Goal: Information Seeking & Learning: Check status

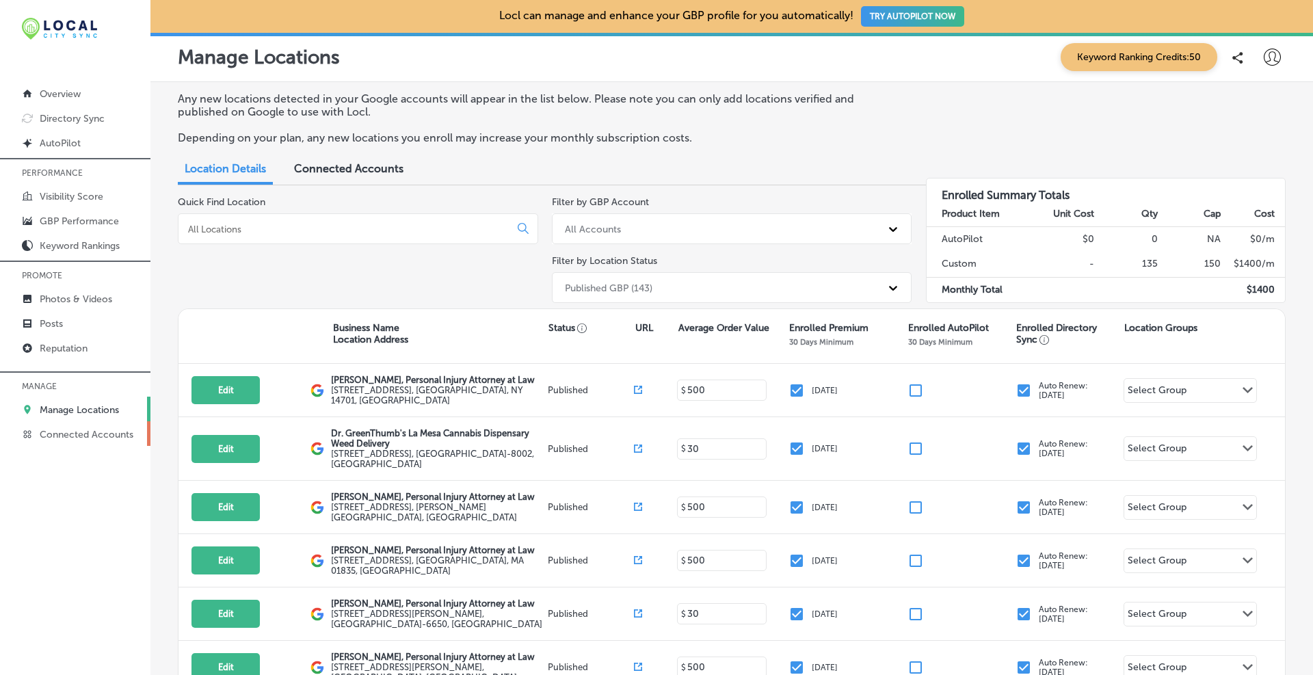
click at [111, 438] on p "Connected Accounts" at bounding box center [87, 435] width 94 height 12
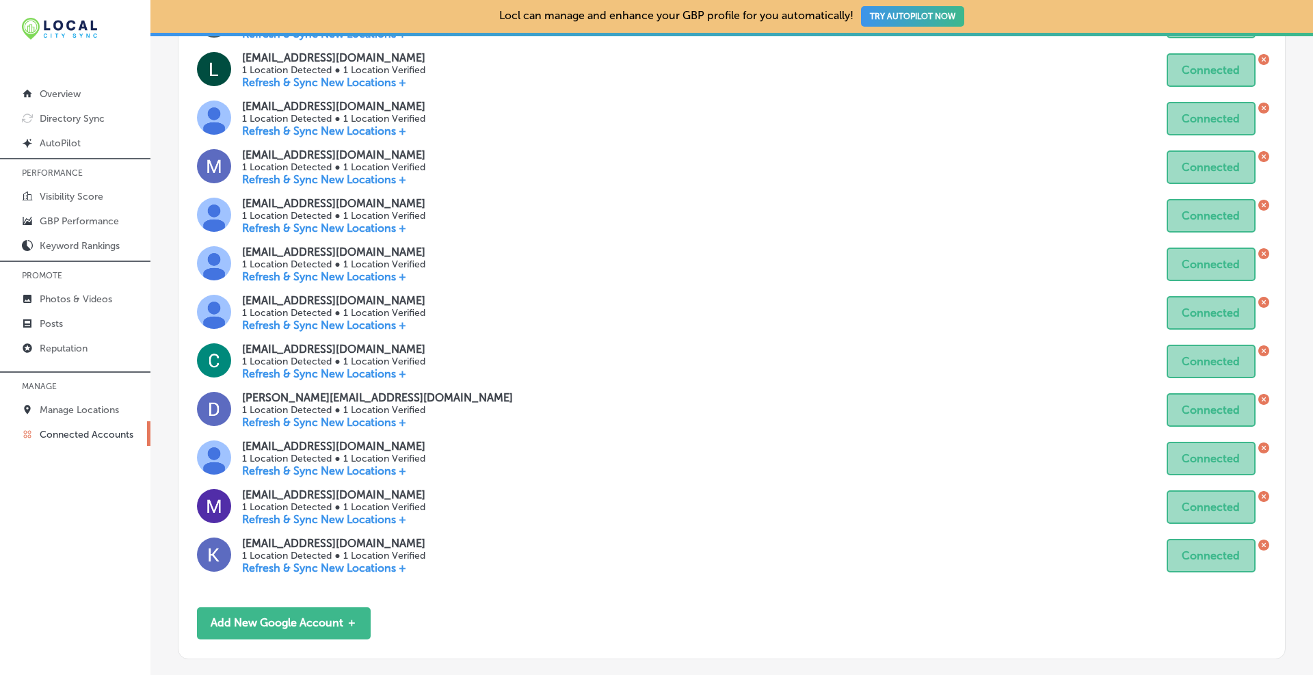
scroll to position [947, 0]
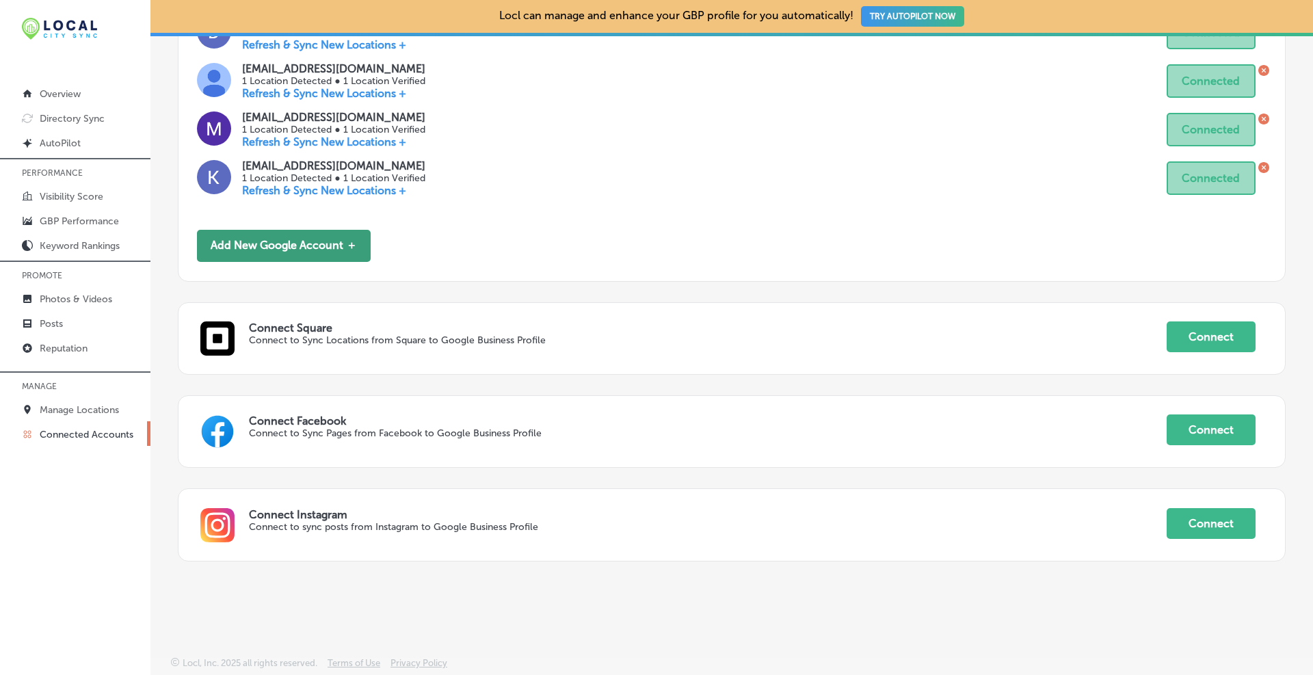
click at [297, 250] on button "Add New Google Account ＋" at bounding box center [284, 246] width 174 height 32
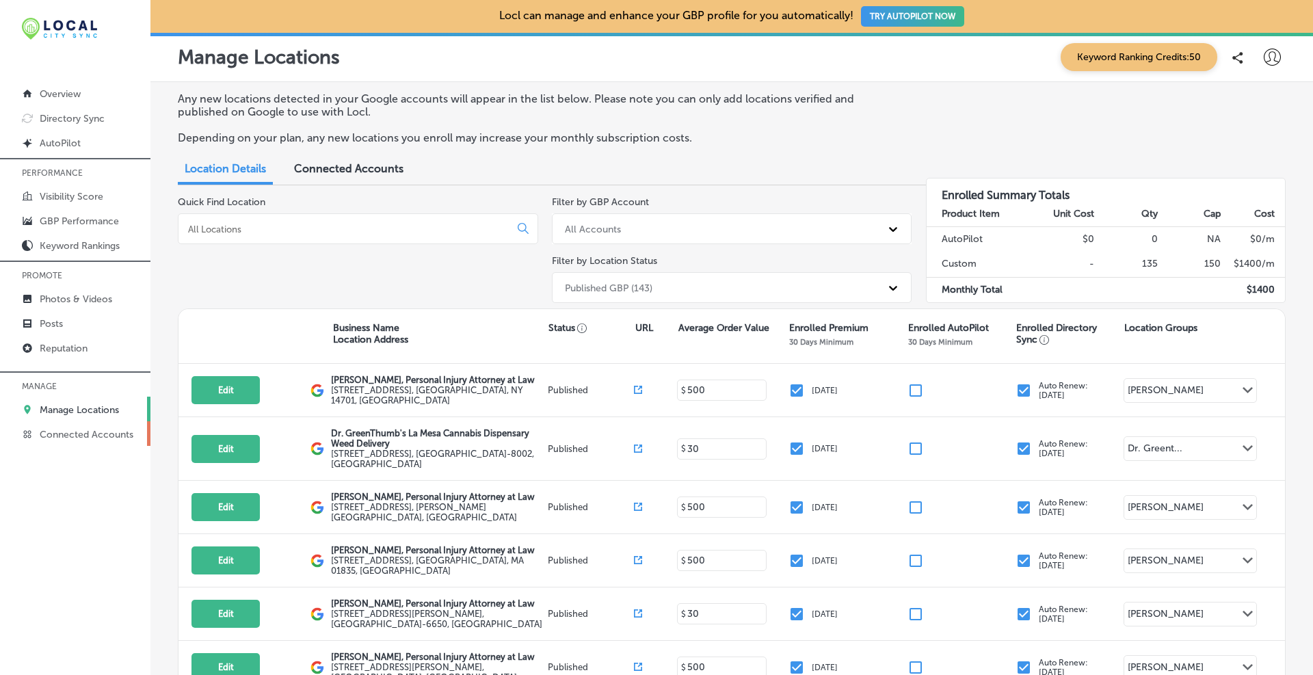
click at [111, 437] on p "Connected Accounts" at bounding box center [87, 435] width 94 height 12
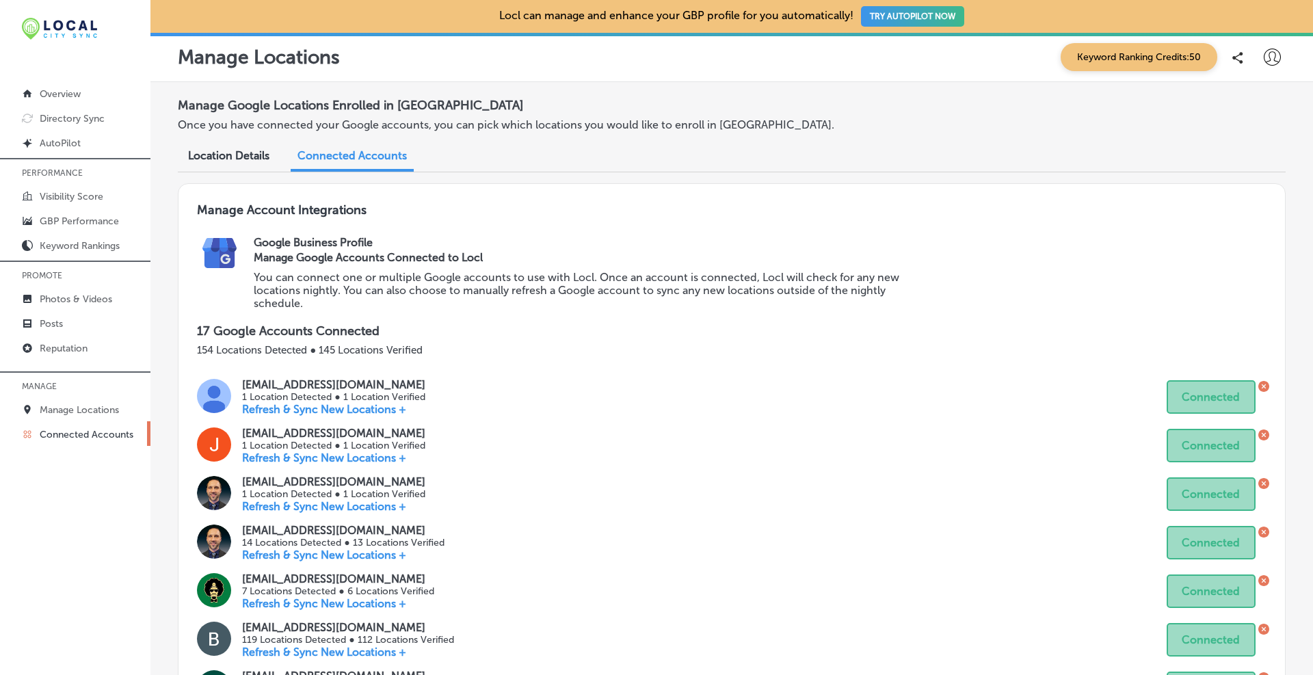
scroll to position [228, 0]
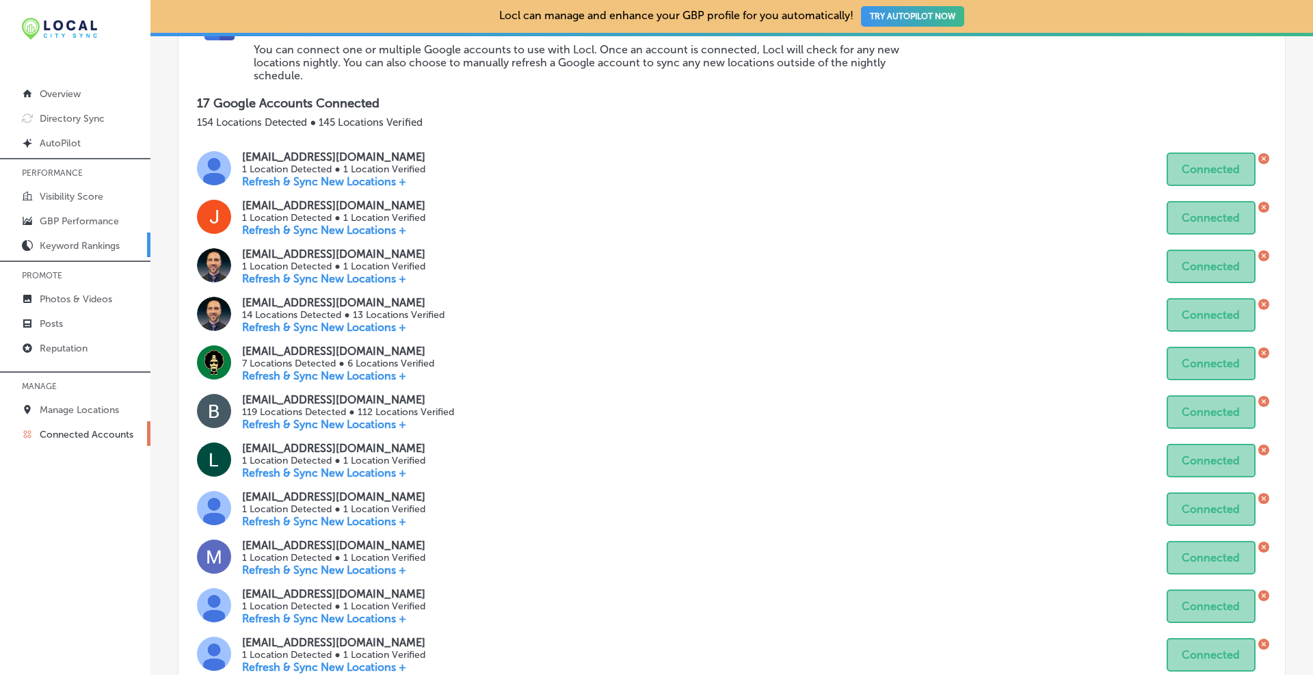
click at [73, 250] on p "Keyword Rankings" at bounding box center [80, 246] width 80 height 12
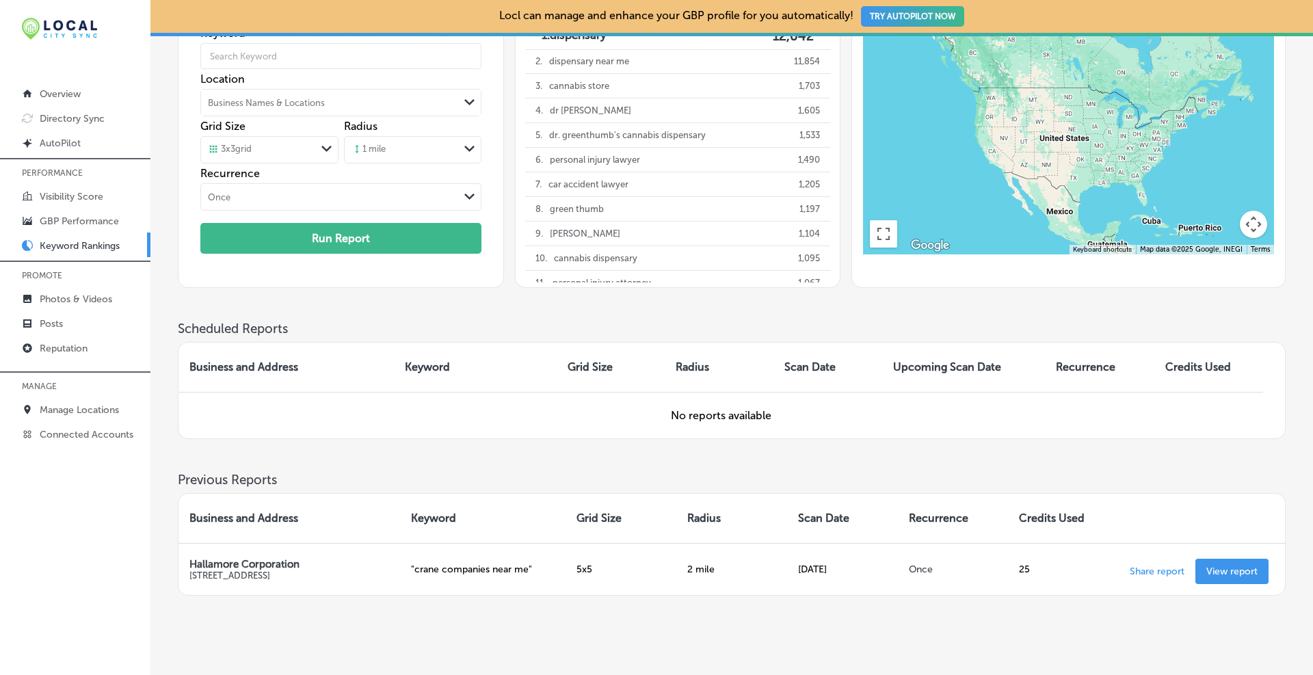
scroll to position [161, 0]
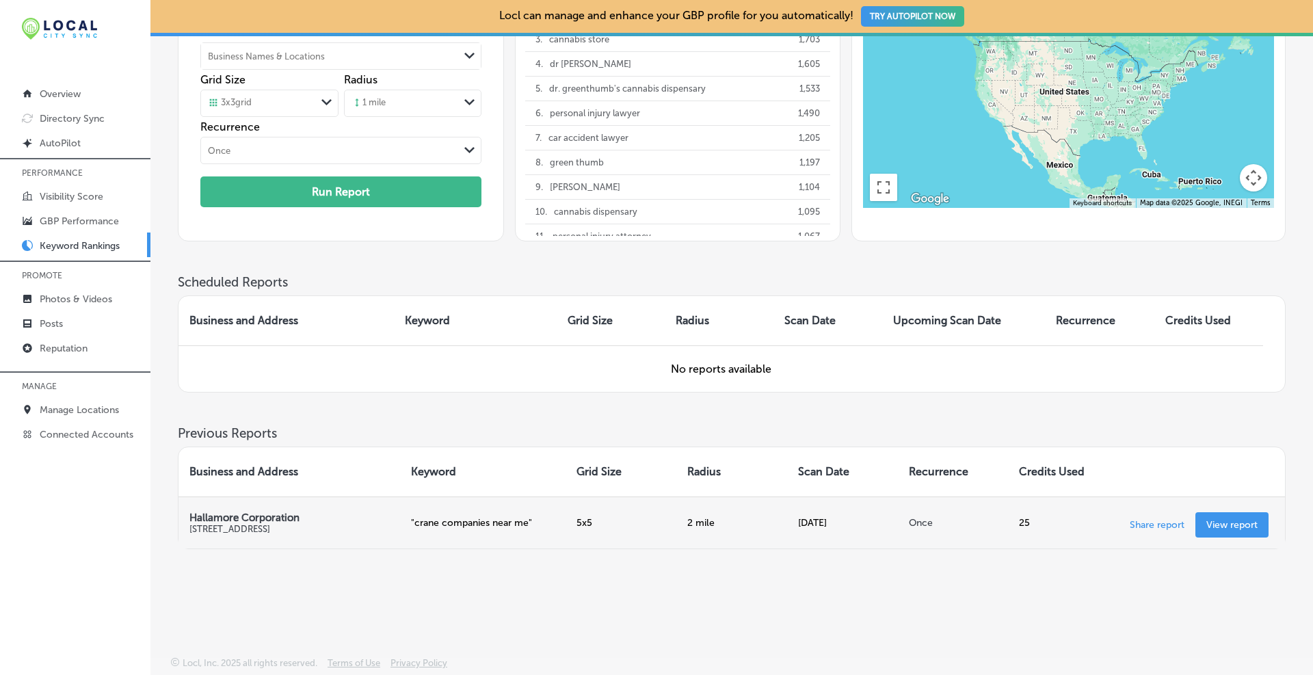
click at [1243, 531] on link "View report" at bounding box center [1231, 524] width 73 height 25
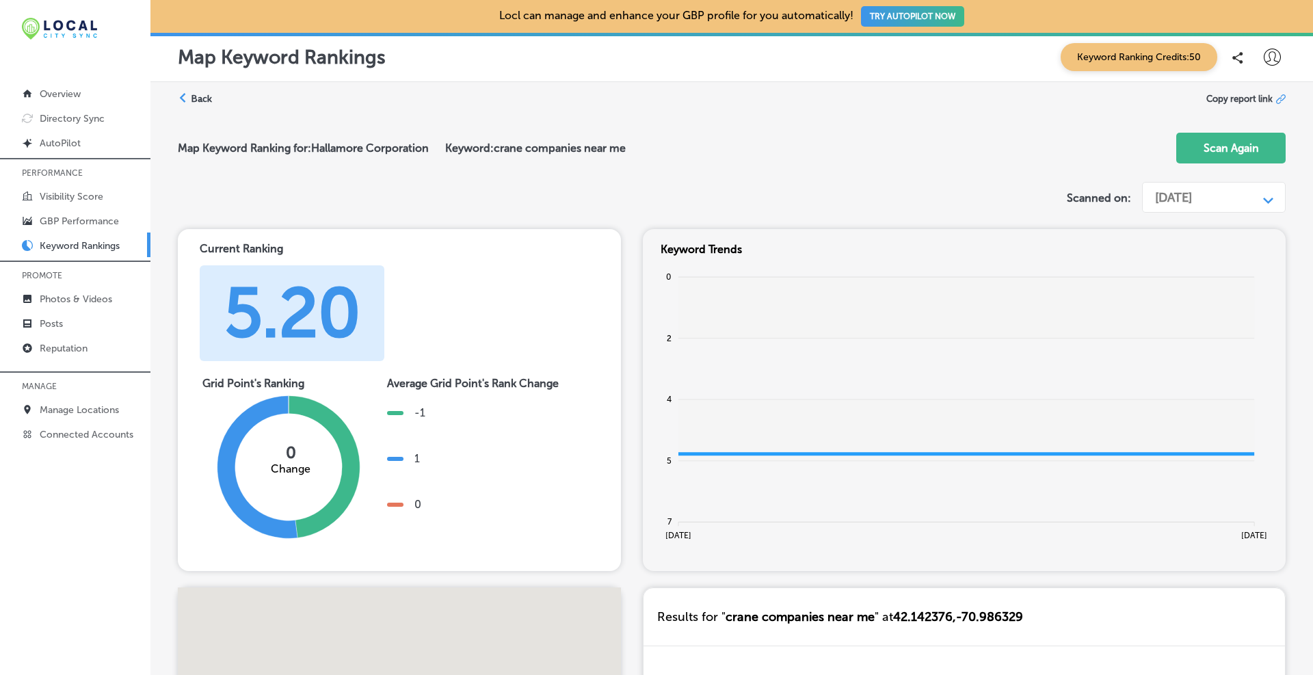
click at [1251, 193] on div "Aug 21, 2025" at bounding box center [1202, 198] width 109 height 26
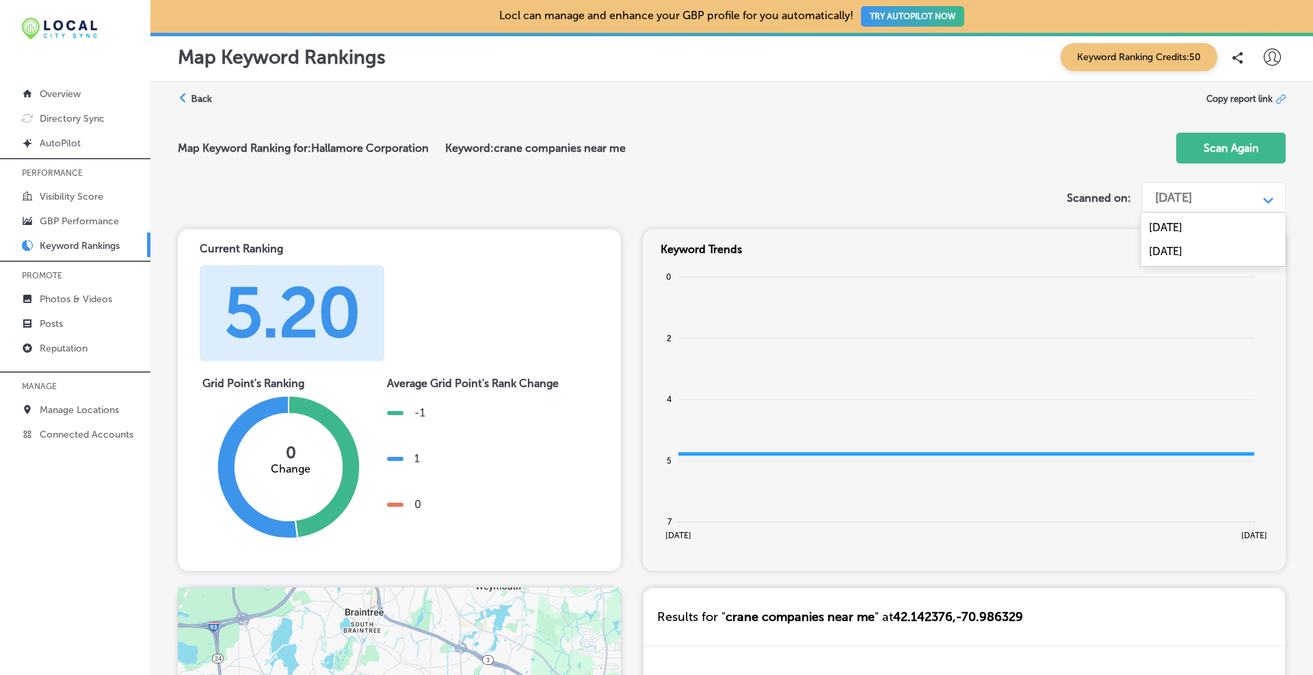
click at [1217, 225] on div "Sep 30, 2024" at bounding box center [1212, 227] width 145 height 24
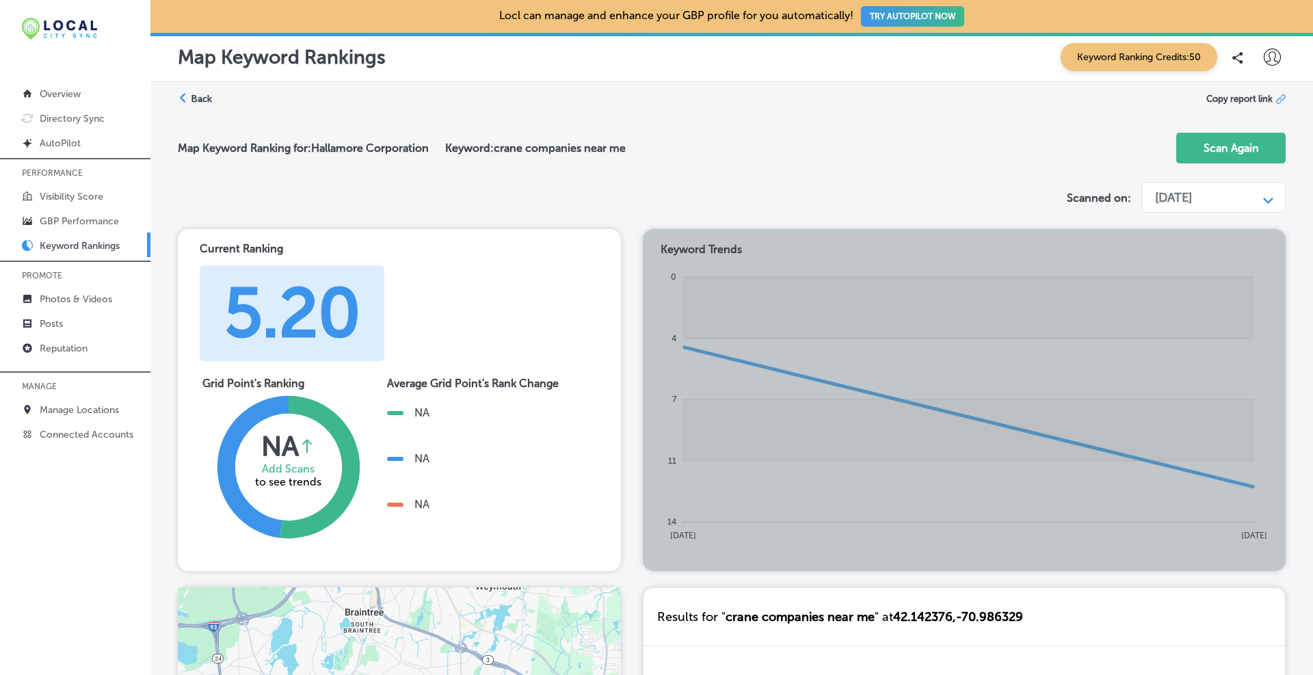
scroll to position [114, 0]
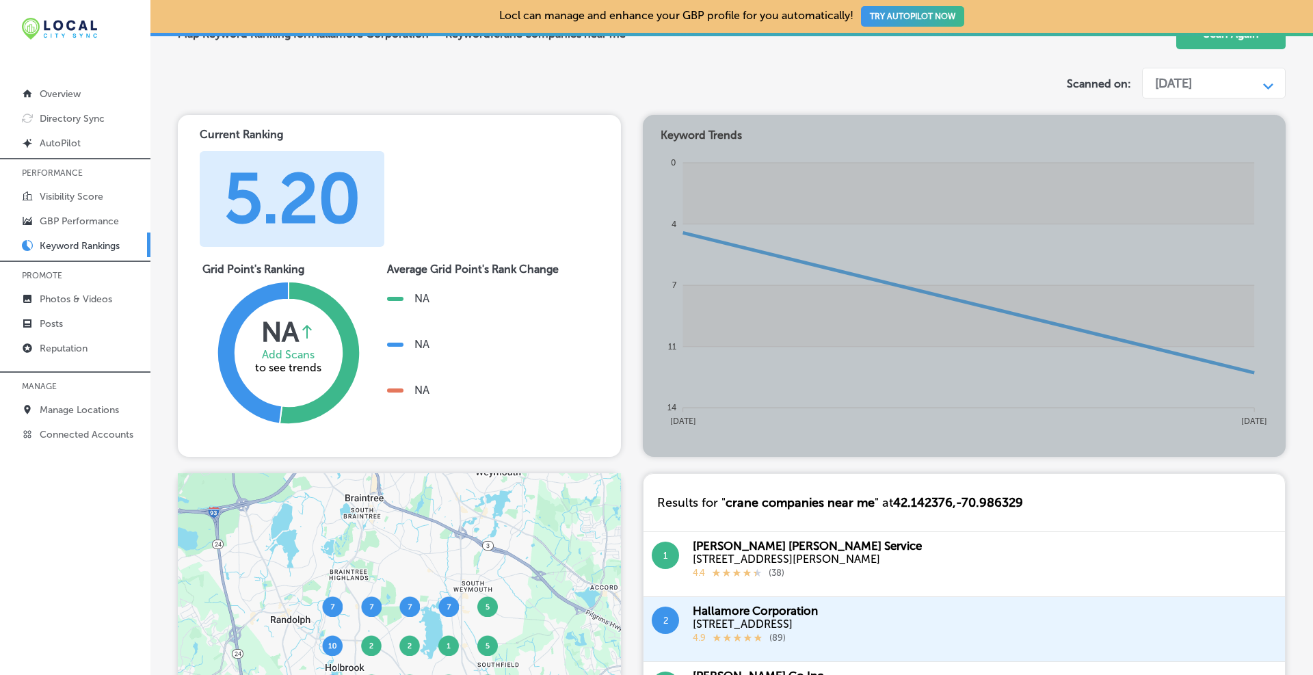
click at [1246, 75] on div "Sep 30, 2024" at bounding box center [1202, 83] width 109 height 26
click at [1220, 134] on div "Aug 21, 2025" at bounding box center [1212, 137] width 145 height 24
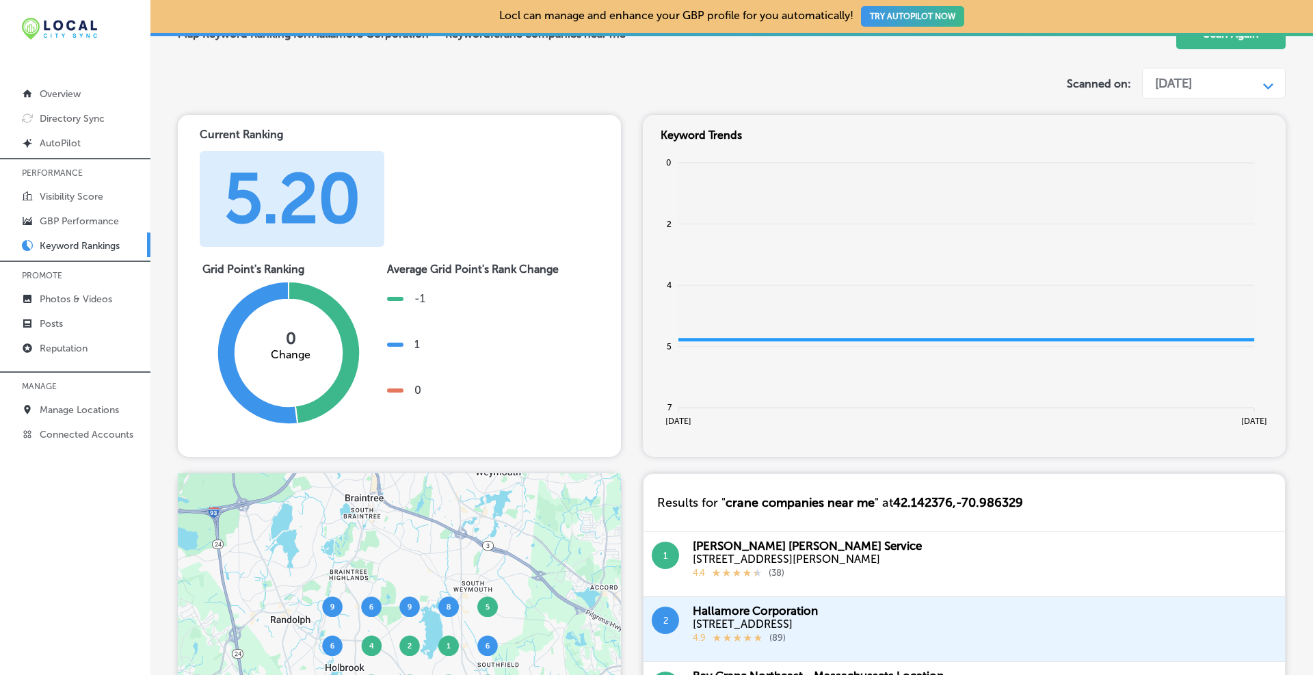
scroll to position [0, 0]
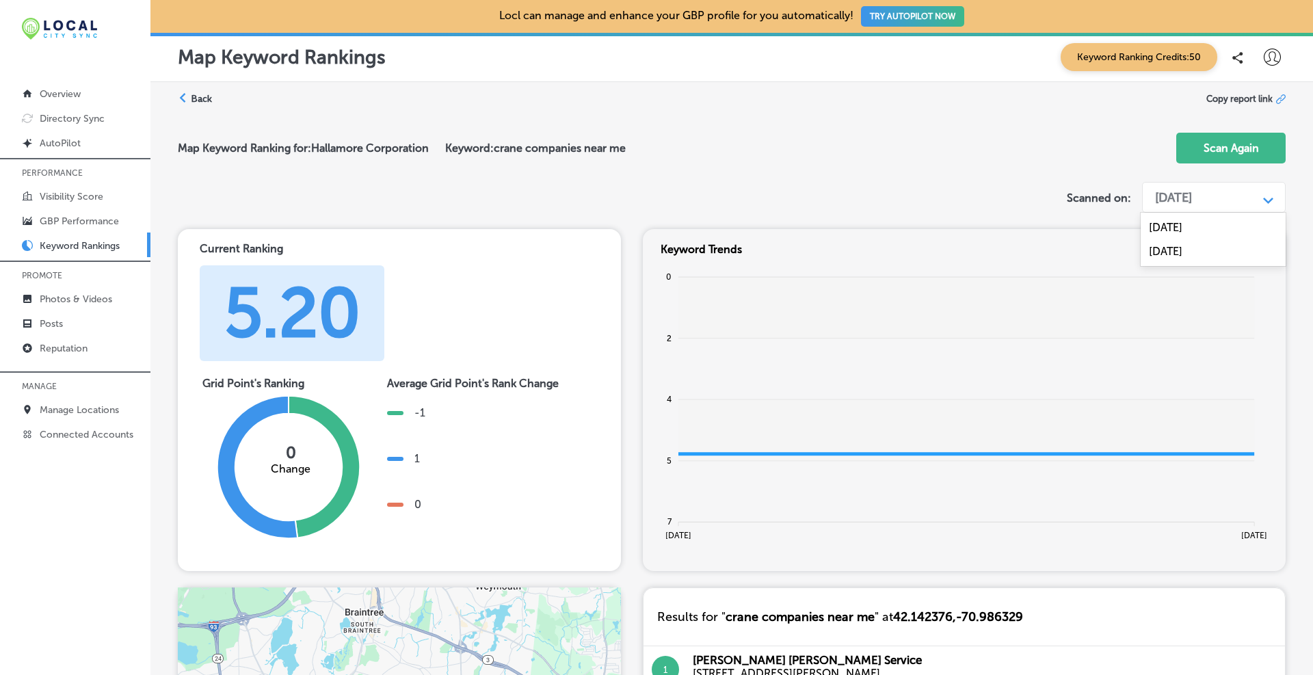
click at [1192, 192] on div "Aug 21, 2025" at bounding box center [1173, 197] width 37 height 15
click at [1211, 249] on div "Aug 21, 2025" at bounding box center [1212, 251] width 145 height 24
click at [1192, 192] on div "Aug 21, 2025" at bounding box center [1173, 197] width 37 height 15
click at [1218, 249] on div "Aug 21, 2025" at bounding box center [1212, 251] width 145 height 24
click at [1192, 190] on div "Aug 21, 2025" at bounding box center [1173, 197] width 37 height 15
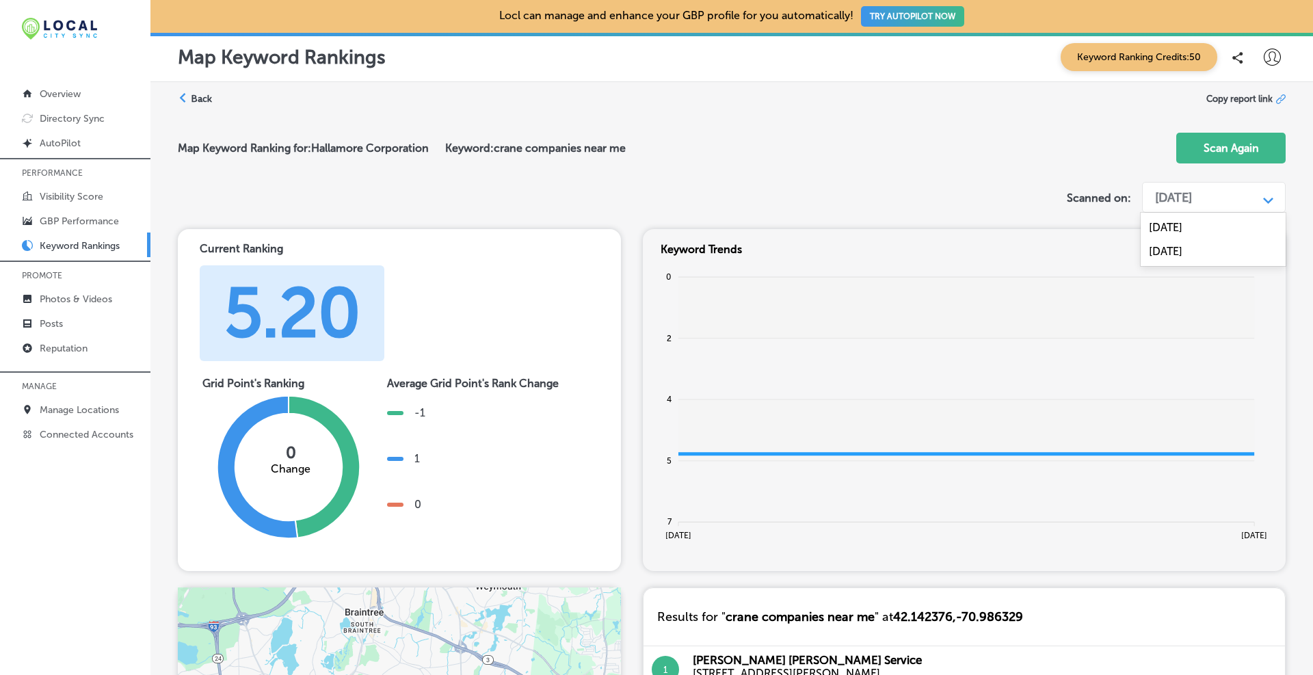
click at [1209, 224] on div "Sep 30, 2024" at bounding box center [1212, 227] width 145 height 24
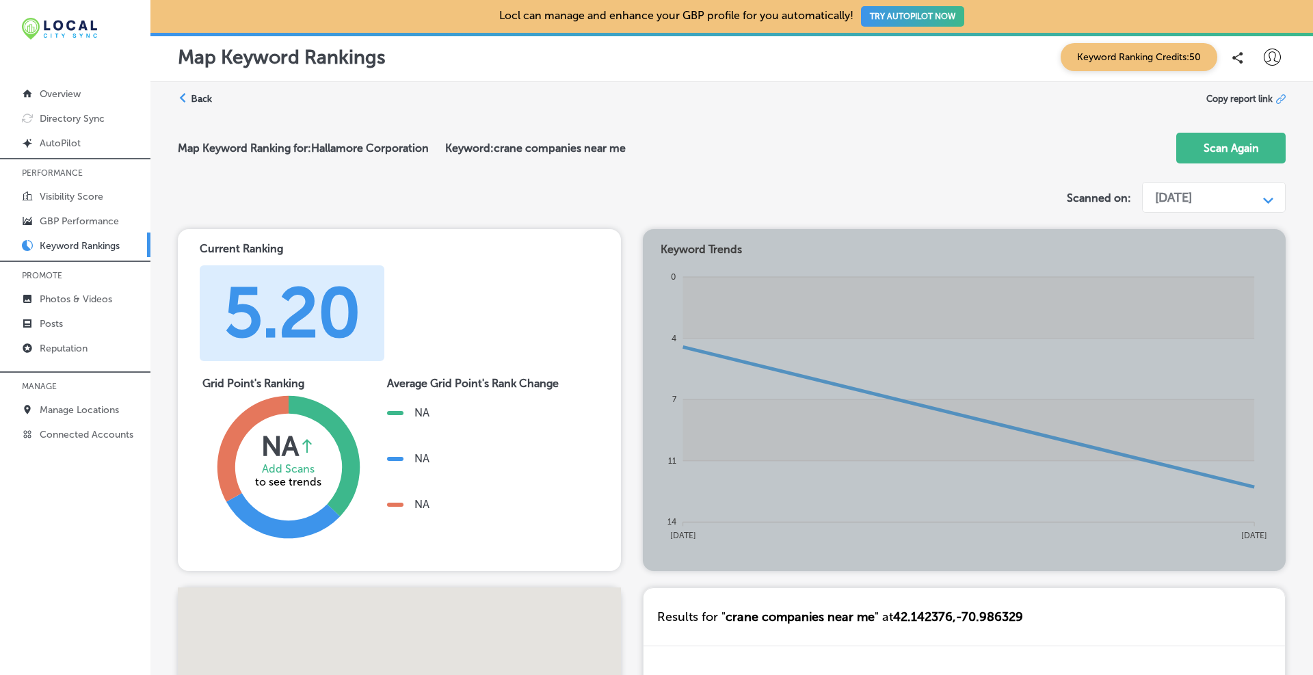
click at [1202, 189] on div "Sep 30, 2024" at bounding box center [1202, 198] width 109 height 26
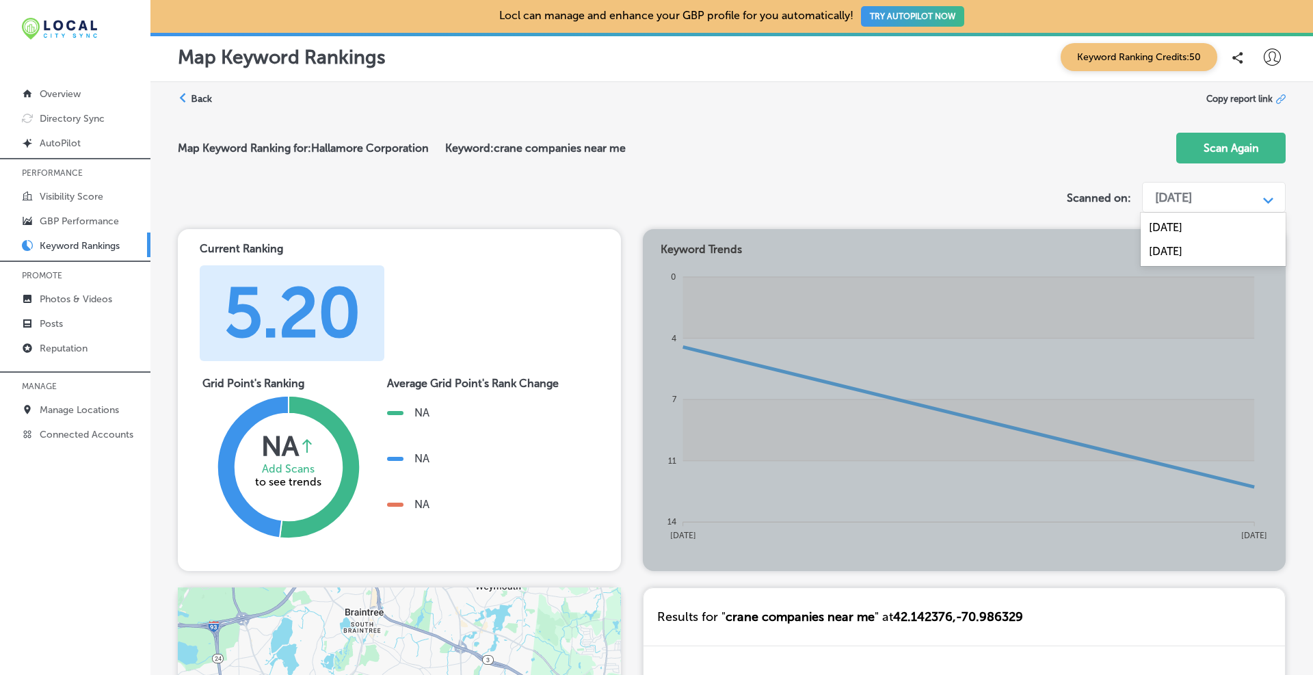
click at [1193, 257] on div "Aug 21, 2025" at bounding box center [1212, 251] width 145 height 24
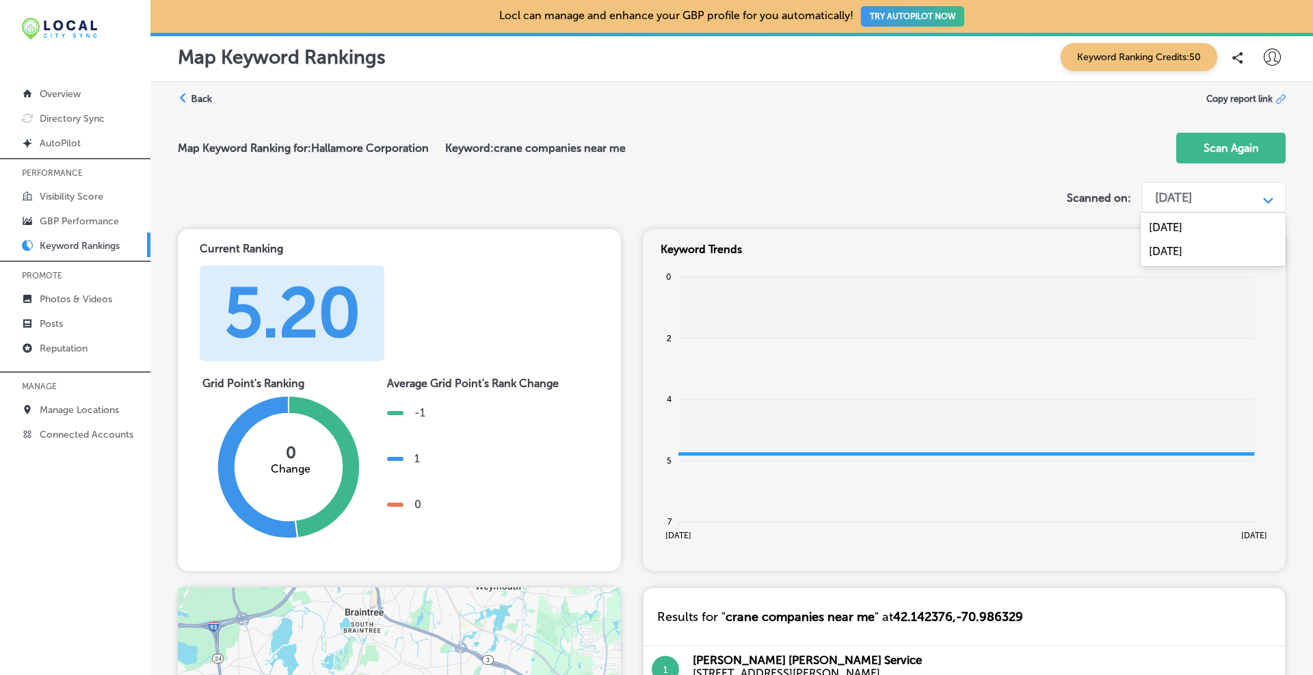
click at [1246, 190] on div "Aug 21, 2025" at bounding box center [1202, 198] width 109 height 26
click at [1192, 190] on div "Aug 21, 2025" at bounding box center [1173, 197] width 37 height 15
